Goal: Task Accomplishment & Management: Manage account settings

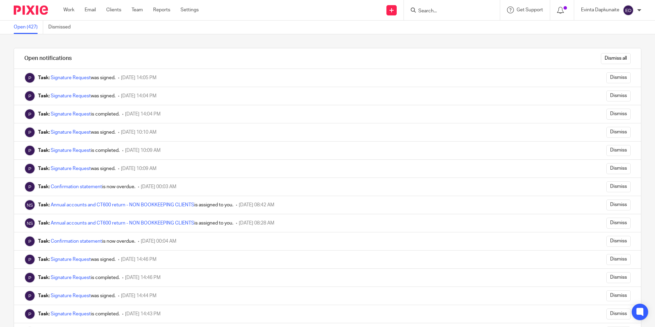
click at [76, 9] on ul "Work Email Clients Team Reports Settings" at bounding box center [136, 10] width 146 height 7
click at [66, 9] on link "Work" at bounding box center [68, 10] width 11 height 7
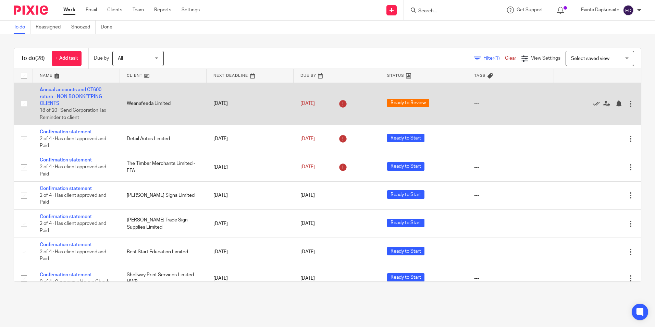
scroll to position [34, 0]
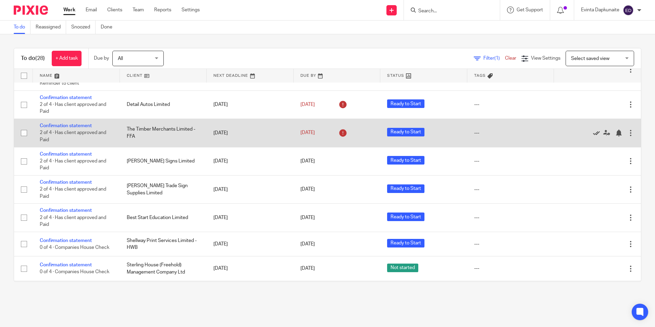
click at [593, 133] on icon at bounding box center [596, 133] width 7 height 7
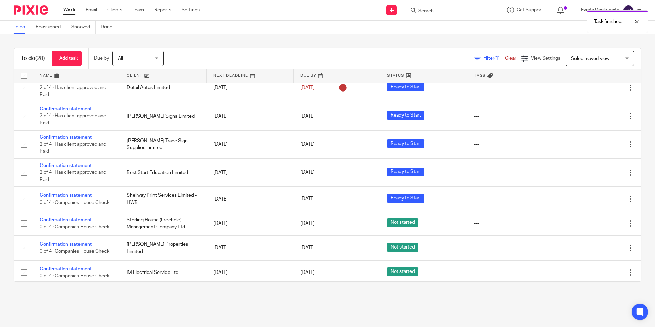
scroll to position [0, 0]
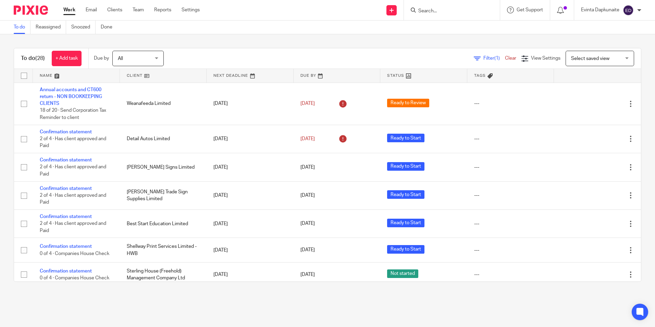
click at [431, 11] on input "Search" at bounding box center [449, 11] width 62 height 6
type input "e"
type input "elipsa"
drag, startPoint x: 390, startPoint y: 36, endPoint x: 404, endPoint y: 56, distance: 24.1
click at [390, 36] on div "To do (28) + Add task Due by All All Today Tomorrow This week Next week This mo…" at bounding box center [327, 164] width 655 height 261
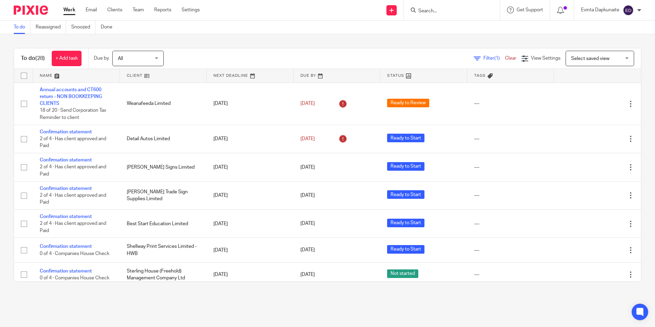
drag, startPoint x: 449, startPoint y: 9, endPoint x: 448, endPoint y: 13, distance: 3.4
click at [449, 10] on input "Search" at bounding box center [449, 11] width 62 height 6
type input "elipsa"
drag, startPoint x: 450, startPoint y: 10, endPoint x: 389, endPoint y: 9, distance: 61.3
click at [382, 9] on div "Send new email Create task Add client Request signature elipsa Anna Skrobot Ann…" at bounding box center [432, 10] width 445 height 20
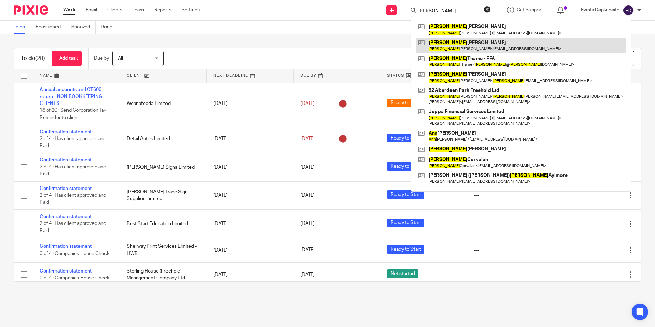
type input "anna"
click at [445, 40] on link at bounding box center [520, 46] width 209 height 16
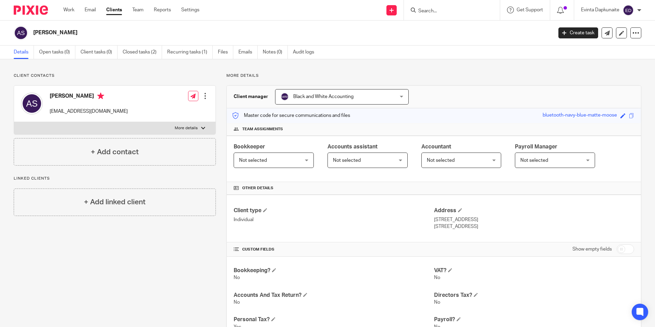
click at [146, 8] on ul "Work Email Clients Team Reports Settings" at bounding box center [136, 10] width 146 height 7
click at [138, 9] on link "Team" at bounding box center [137, 10] width 11 height 7
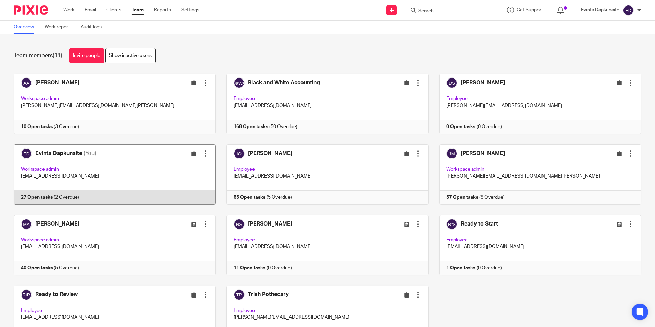
click at [112, 173] on link at bounding box center [109, 174] width 213 height 60
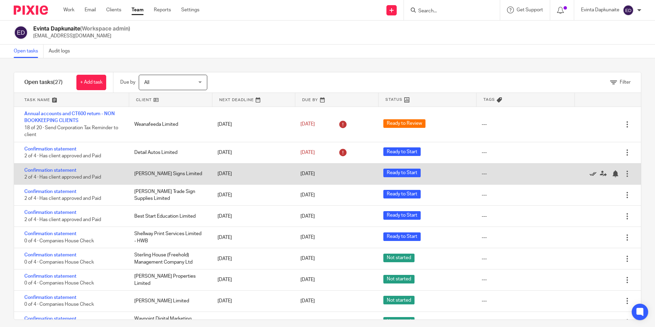
click at [590, 173] on icon at bounding box center [593, 173] width 7 height 7
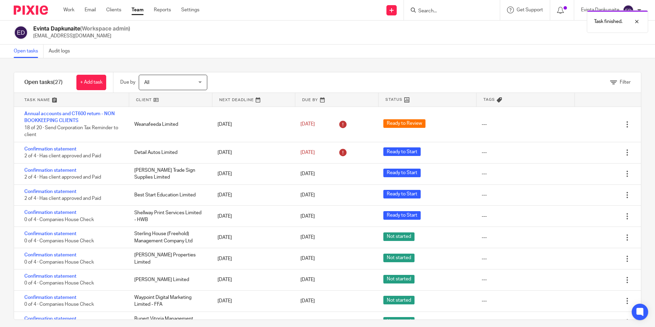
click at [590, 173] on icon at bounding box center [593, 173] width 7 height 7
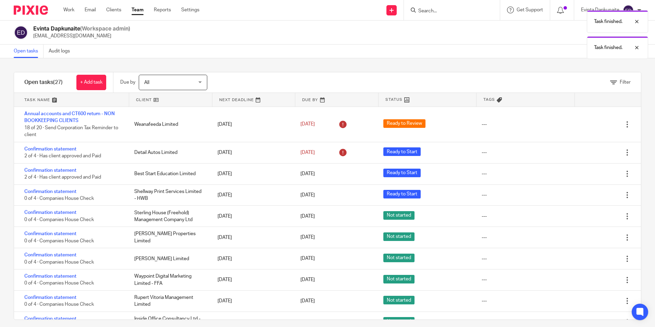
click at [590, 173] on icon at bounding box center [593, 173] width 7 height 7
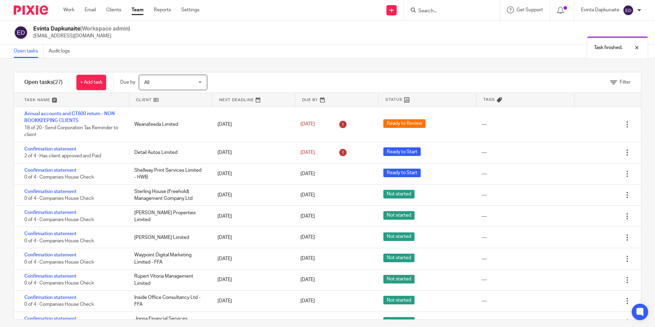
click at [136, 11] on link "Team" at bounding box center [138, 10] width 12 height 7
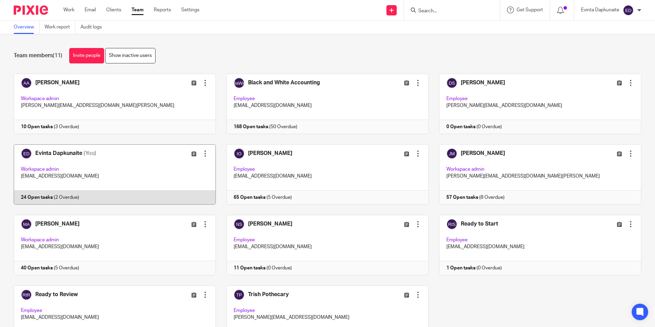
click at [119, 174] on link at bounding box center [109, 174] width 213 height 60
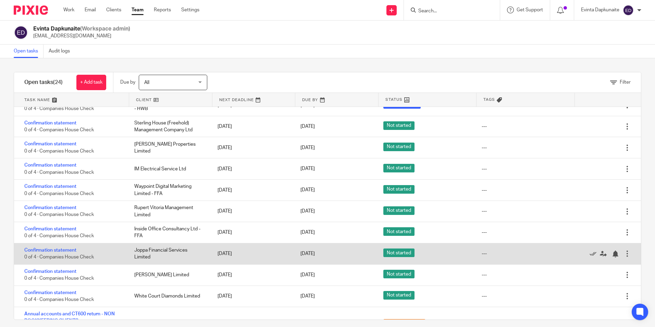
scroll to position [137, 0]
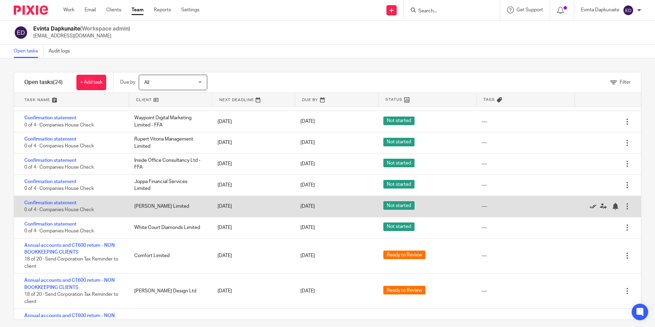
click at [590, 208] on icon at bounding box center [593, 206] width 7 height 7
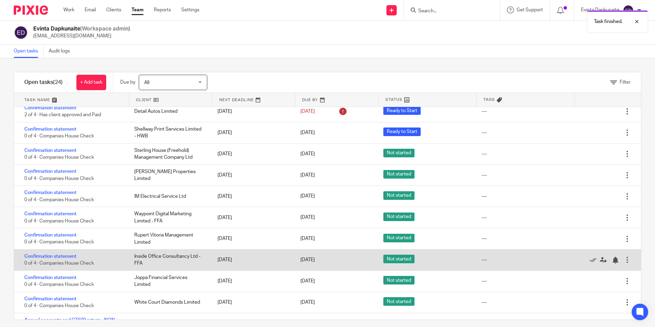
scroll to position [34, 0]
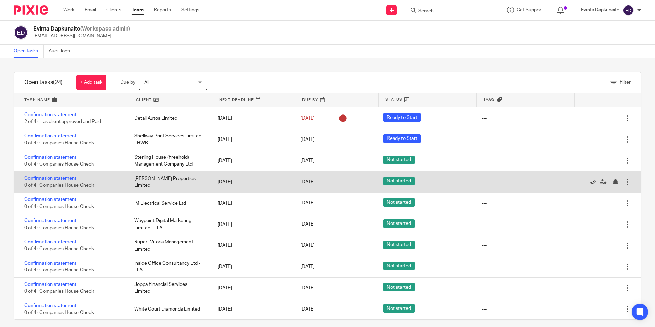
click at [590, 183] on icon at bounding box center [593, 182] width 7 height 7
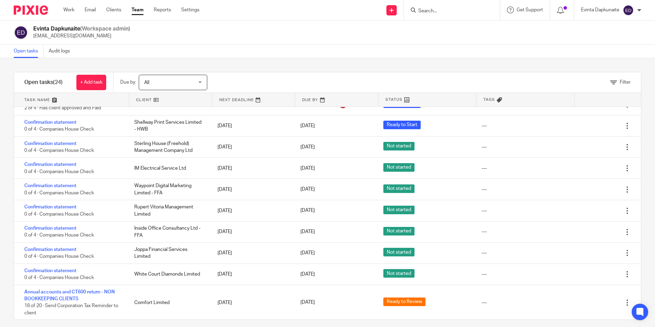
scroll to position [0, 0]
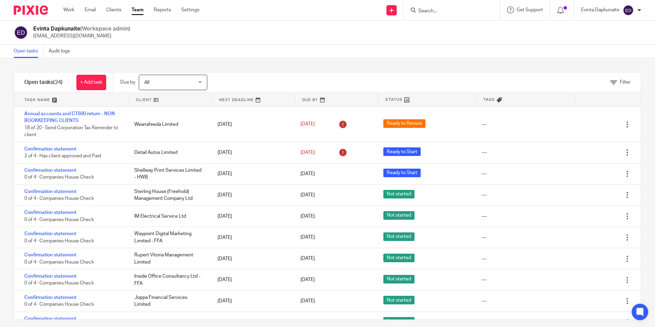
click at [135, 11] on link "Team" at bounding box center [138, 10] width 12 height 7
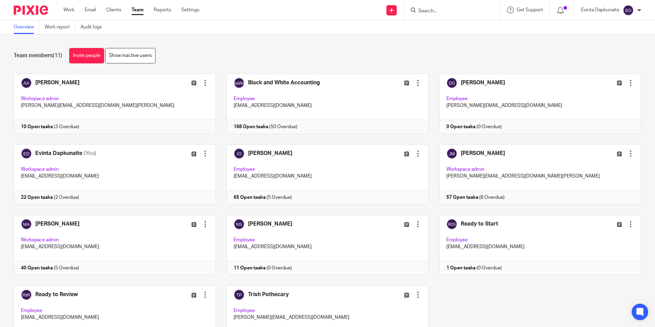
click at [397, 45] on div "Team members (11) Invite people Show inactive users Invite team members Add inv…" at bounding box center [327, 180] width 655 height 293
click at [52, 163] on link at bounding box center [109, 174] width 213 height 60
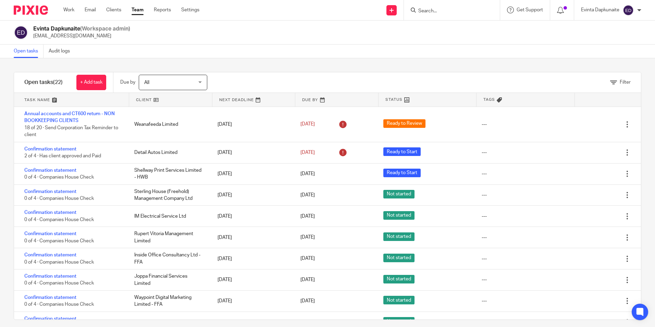
click at [434, 16] on div at bounding box center [452, 10] width 96 height 20
click at [440, 12] on input "Search" at bounding box center [449, 11] width 62 height 6
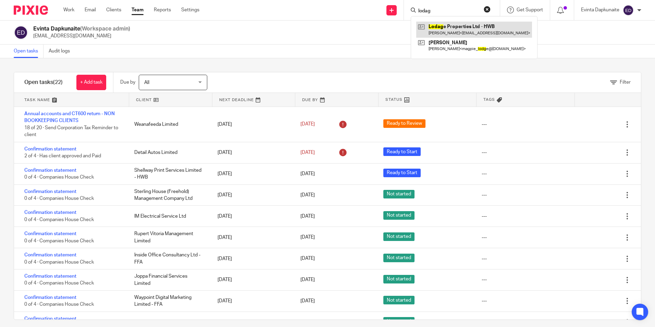
type input "lodag"
drag, startPoint x: 429, startPoint y: 26, endPoint x: 434, endPoint y: 26, distance: 4.5
click at [429, 26] on link at bounding box center [474, 30] width 116 height 16
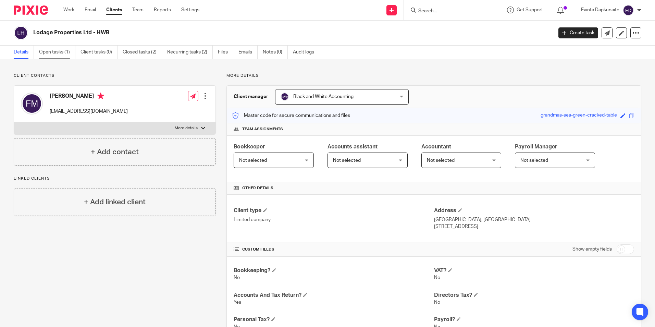
click at [64, 51] on link "Open tasks (1)" at bounding box center [57, 52] width 36 height 13
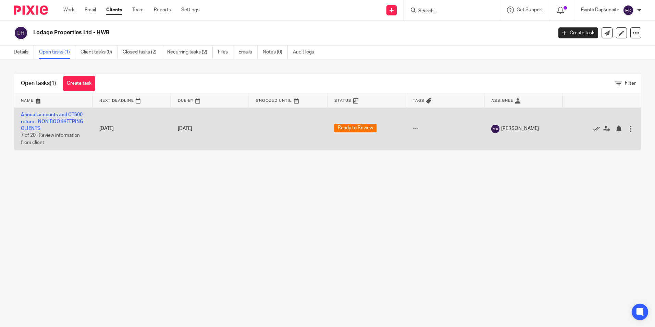
click at [65, 118] on td "Annual accounts and CT600 return - NON BOOKKEEPING CLIENTS 7 of 20 · Review inf…" at bounding box center [53, 129] width 78 height 42
click at [67, 115] on link "Annual accounts and CT600 return - NON BOOKKEEPING CLIENTS" at bounding box center [52, 121] width 62 height 19
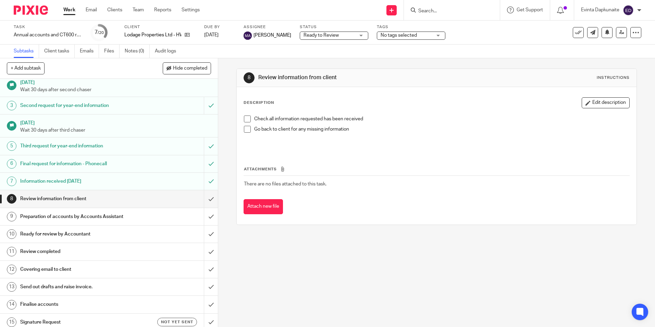
scroll to position [34, 0]
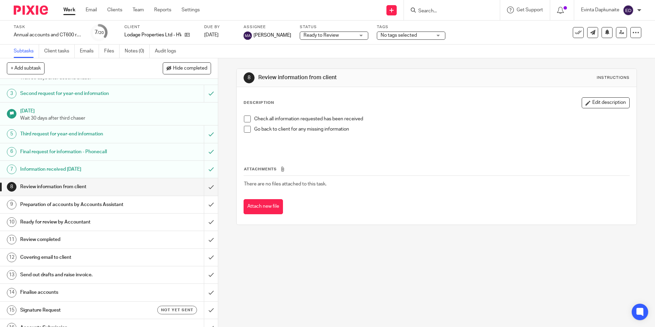
click at [244, 120] on span at bounding box center [247, 118] width 7 height 7
click at [244, 130] on span at bounding box center [247, 129] width 7 height 7
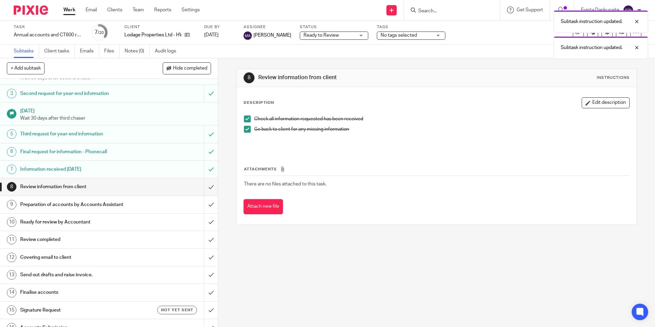
click at [406, 157] on div "Attachments There are no files attached to this task. Attach new file" at bounding box center [437, 183] width 386 height 62
click at [245, 130] on span at bounding box center [247, 129] width 7 height 7
click at [245, 116] on span at bounding box center [247, 118] width 7 height 7
click at [375, 116] on p "Check all information requested has been received" at bounding box center [441, 118] width 375 height 7
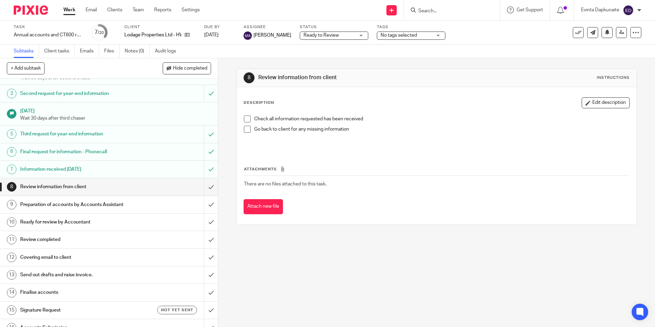
click at [544, 285] on div "8 Review information from client Instructions Description Edit description Chec…" at bounding box center [436, 192] width 437 height 269
click at [543, 285] on div "8 Review information from client Instructions Description Edit description Chec…" at bounding box center [436, 192] width 437 height 269
click at [423, 291] on div "8 Review information from client Instructions Description Edit description Chec…" at bounding box center [436, 192] width 437 height 269
click at [493, 283] on div "8 Review information from client Instructions Description Edit description Chec…" at bounding box center [436, 192] width 437 height 269
click at [431, 258] on div "8 Review information from client Instructions Description Edit description Chec…" at bounding box center [436, 192] width 437 height 269
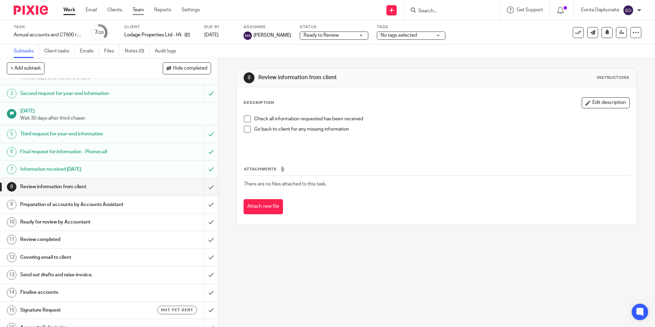
click at [142, 8] on link "Team" at bounding box center [138, 10] width 11 height 7
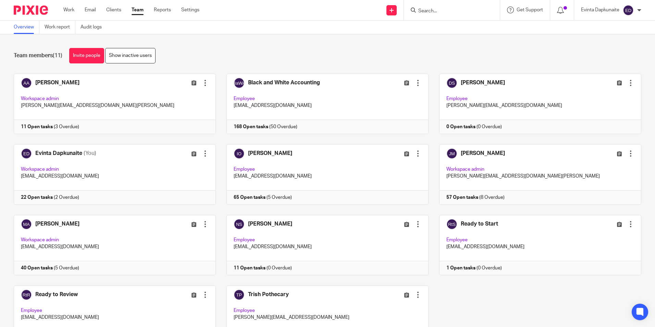
click at [428, 16] on div at bounding box center [452, 10] width 96 height 20
click at [434, 12] on input "Search" at bounding box center [449, 11] width 62 height 6
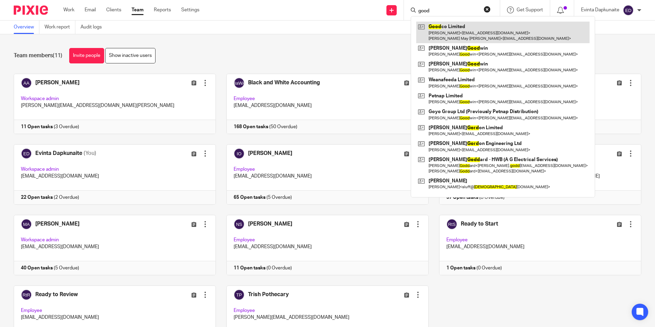
type input "good"
click at [436, 25] on link at bounding box center [502, 32] width 173 height 21
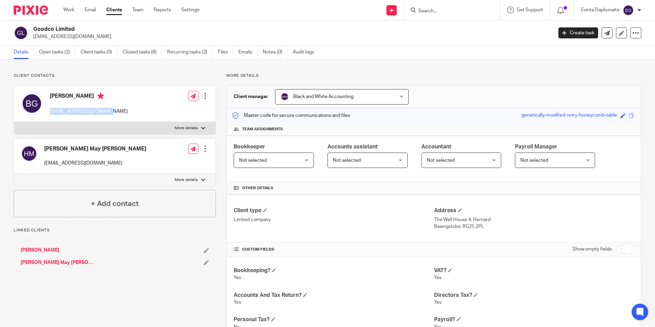
drag, startPoint x: 48, startPoint y: 111, endPoint x: 127, endPoint y: 111, distance: 78.8
click at [128, 111] on div "Ben Gibbs b.gibbs1@googlemail.com Edit contact Create client from contact Expor…" at bounding box center [114, 104] width 201 height 36
copy p "b.gibbs1@googlemail.com"
click at [122, 109] on div "Ben Gibbs b.gibbs1@googlemail.com Edit contact Create client from contact Expor…" at bounding box center [114, 104] width 201 height 36
click at [94, 103] on div "Ben Gibbs b.gibbs1@googlemail.com" at bounding box center [89, 104] width 78 height 22
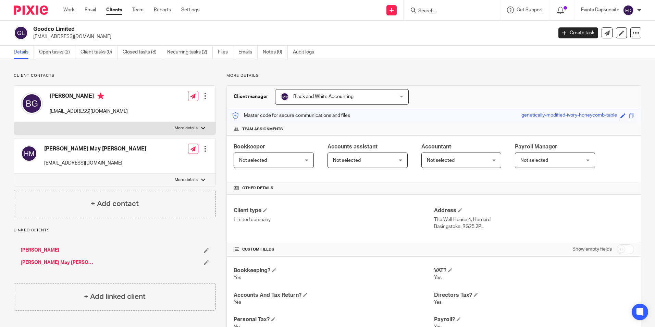
click at [427, 11] on input "Search" at bounding box center [449, 11] width 62 height 6
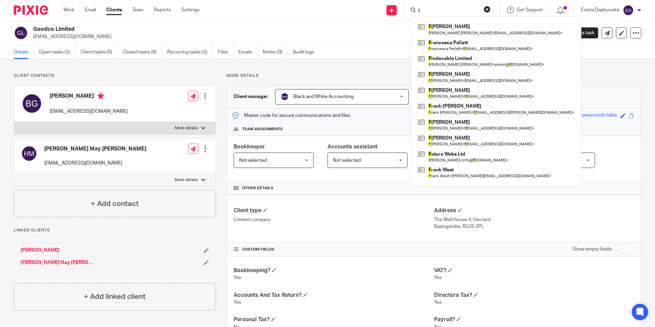
type input "f"
click at [485, 12] on button "reset" at bounding box center [487, 9] width 7 height 7
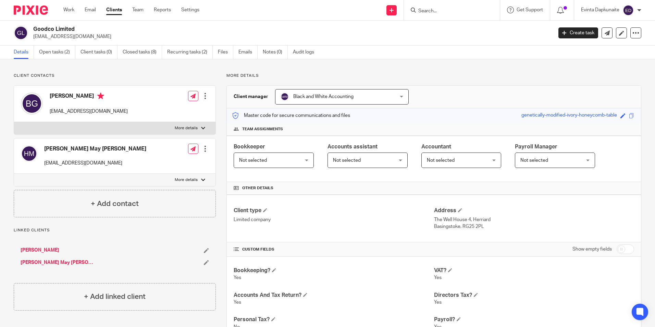
drag, startPoint x: 434, startPoint y: 11, endPoint x: 430, endPoint y: 12, distance: 4.5
click at [431, 11] on input "Search" at bounding box center [449, 11] width 62 height 6
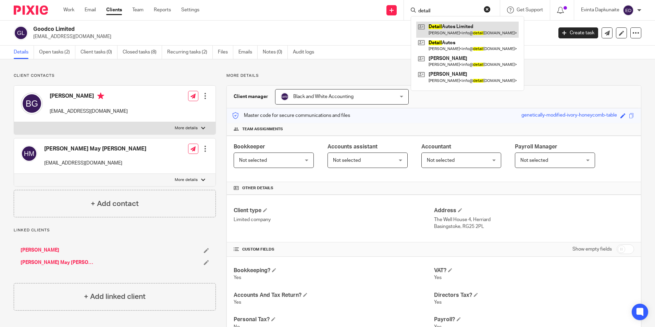
type input "detail"
click at [447, 27] on link at bounding box center [467, 30] width 102 height 16
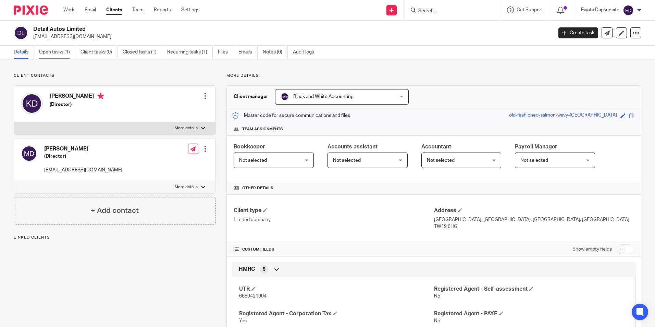
click at [45, 51] on link "Open tasks (1)" at bounding box center [57, 52] width 36 height 13
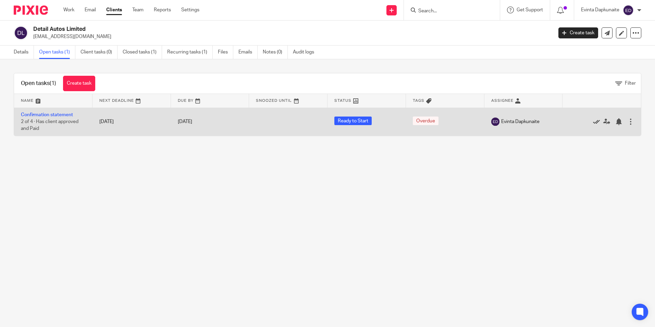
click at [593, 121] on icon at bounding box center [596, 121] width 7 height 7
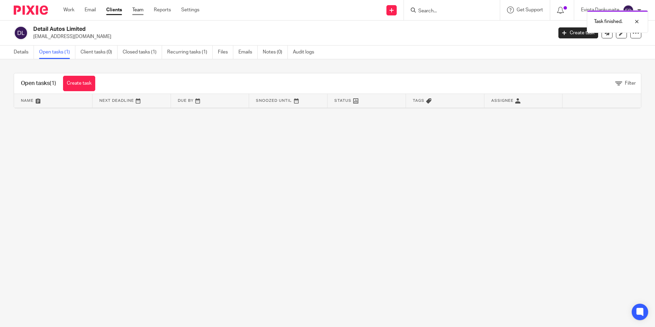
click at [139, 13] on link "Team" at bounding box center [137, 10] width 11 height 7
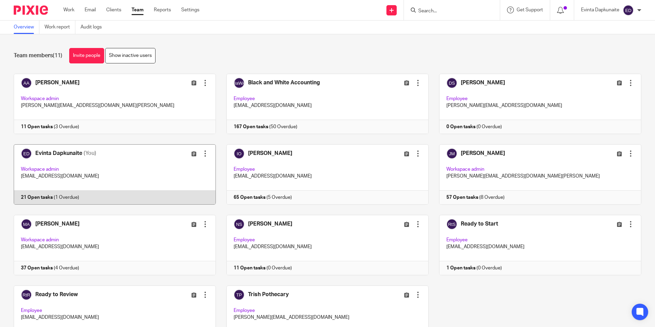
click at [103, 162] on link at bounding box center [109, 174] width 213 height 60
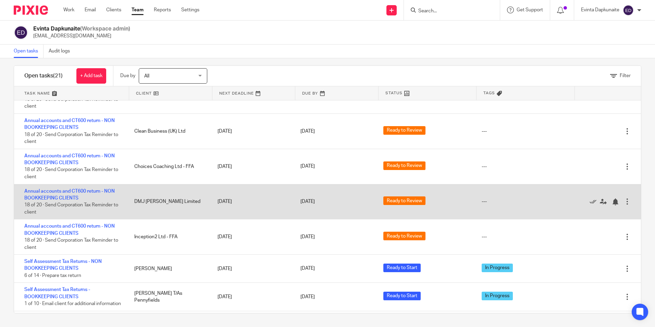
scroll to position [408, 0]
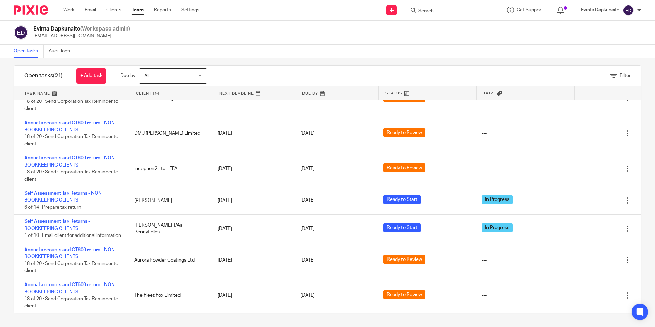
click at [141, 11] on link "Team" at bounding box center [138, 10] width 12 height 7
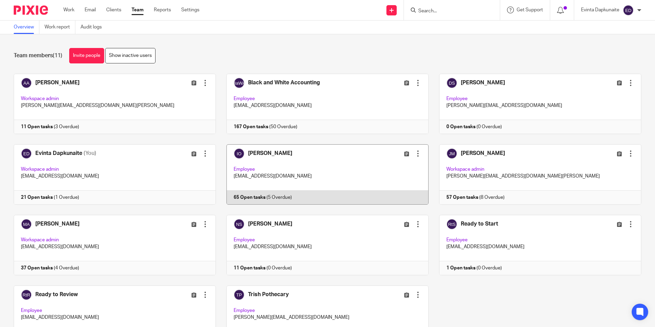
click at [328, 174] on link at bounding box center [322, 174] width 213 height 60
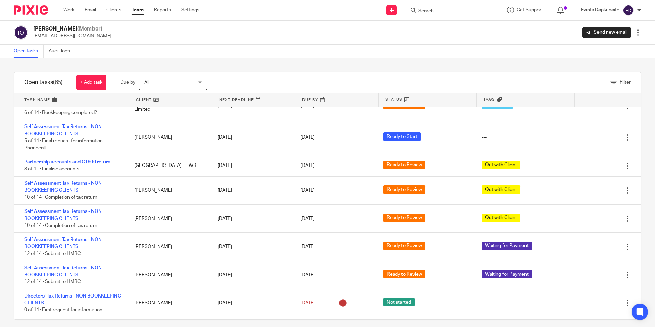
scroll to position [445, 0]
